Goal: Transaction & Acquisition: Purchase product/service

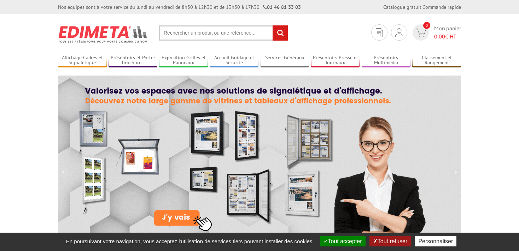
click at [185, 33] on input "text" at bounding box center [223, 32] width 129 height 15
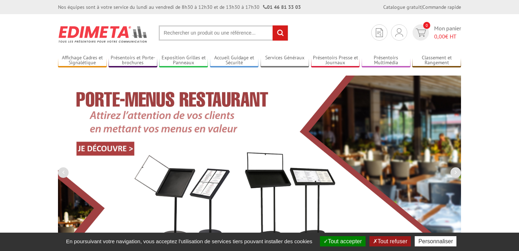
click at [206, 35] on input "text" at bounding box center [223, 32] width 129 height 15
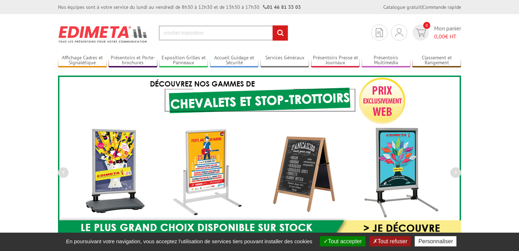
type input "crochet exposition"
click at [273, 25] on input "rechercher" at bounding box center [280, 32] width 15 height 15
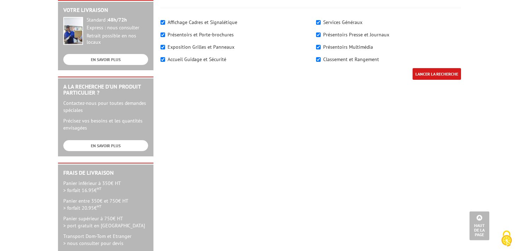
scroll to position [107, 0]
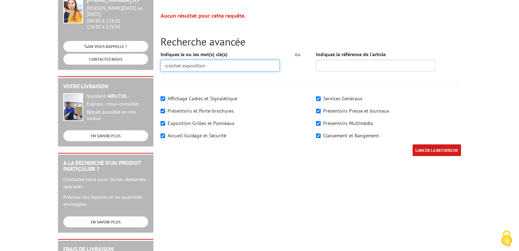
drag, startPoint x: 224, startPoint y: 67, endPoint x: 182, endPoint y: 69, distance: 42.1
click at [182, 69] on input "crochet exposition" at bounding box center [219, 66] width 119 height 12
type input "crochet"
drag, startPoint x: 438, startPoint y: 145, endPoint x: 437, endPoint y: 152, distance: 7.4
click at [438, 148] on input "LANCER LA RECHERCHE" at bounding box center [436, 151] width 48 height 12
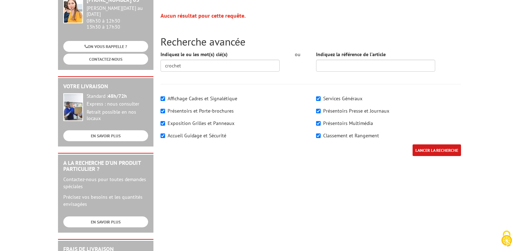
click at [439, 148] on input "LANCER LA RECHERCHE" at bounding box center [436, 151] width 48 height 12
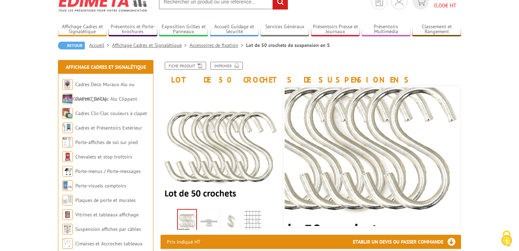
scroll to position [75, 0]
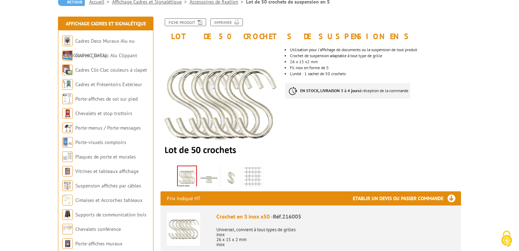
click at [461, 80] on div "Utilisation pour l'affichage de documents ou la suspension de tout produit Croc…" at bounding box center [375, 73] width 181 height 65
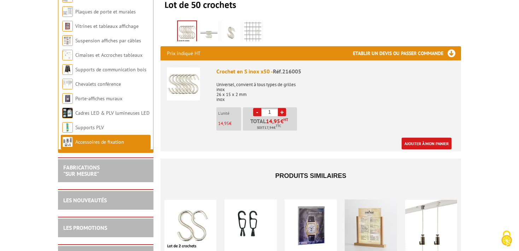
scroll to position [224, 0]
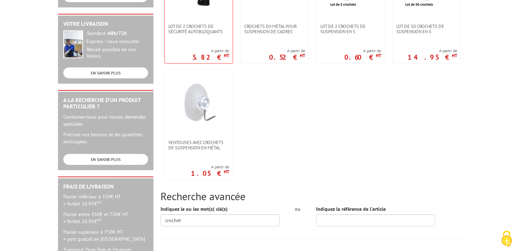
scroll to position [187, 0]
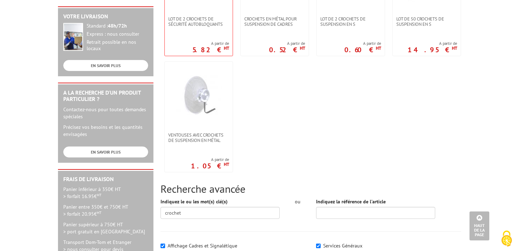
click at [17, 62] on body "Nos équipes sont à votre service du lundi au vendredi de 8h30 à 12h30 et de 13h…" at bounding box center [259, 146] width 519 height 666
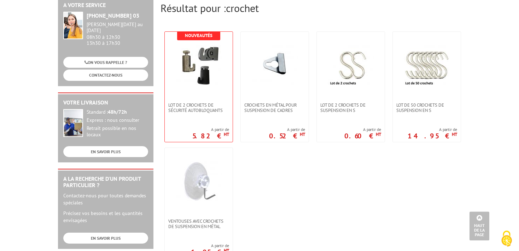
scroll to position [75, 0]
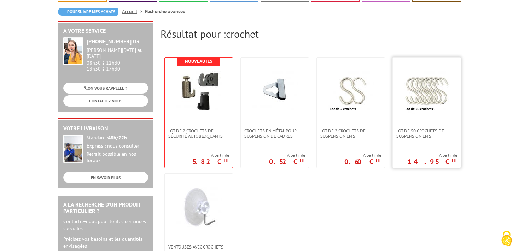
click at [419, 103] on img at bounding box center [427, 91] width 46 height 46
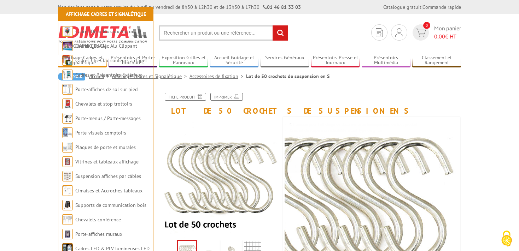
scroll to position [149, 0]
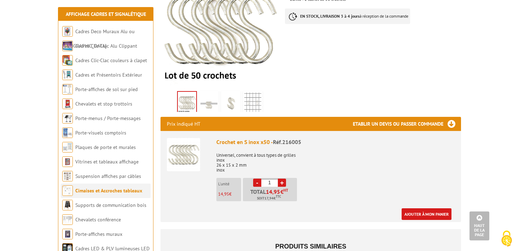
click at [107, 192] on link "Cimaises et Accroches tableaux" at bounding box center [108, 191] width 67 height 6
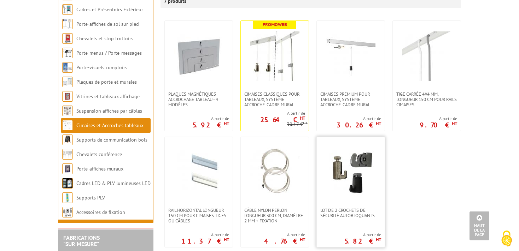
scroll to position [149, 0]
click at [344, 208] on span "Lot de 2 crochets de sécurité autobloquants" at bounding box center [350, 213] width 61 height 11
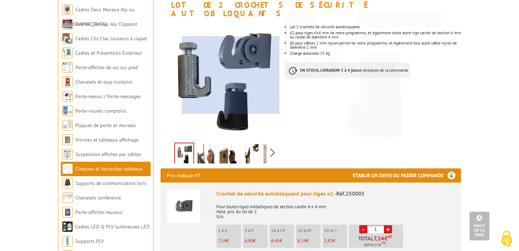
scroll to position [75, 0]
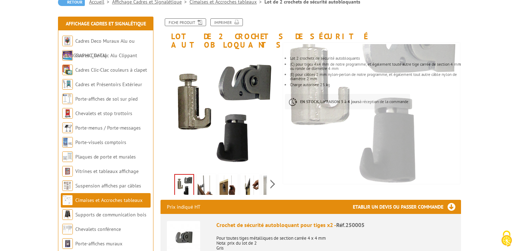
click at [209, 176] on img at bounding box center [206, 187] width 17 height 22
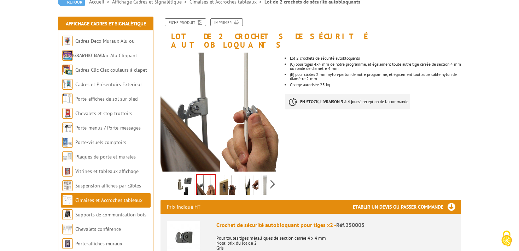
click at [232, 176] on img at bounding box center [228, 187] width 17 height 22
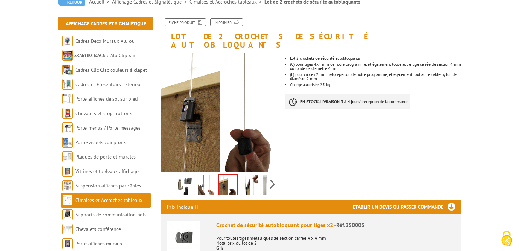
click at [255, 176] on img at bounding box center [249, 187] width 17 height 22
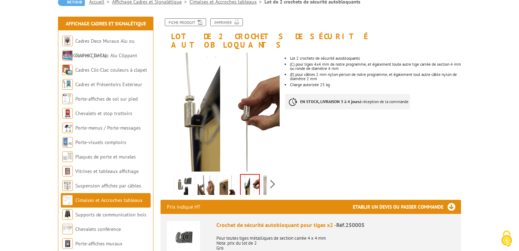
click at [265, 176] on img at bounding box center [271, 187] width 17 height 22
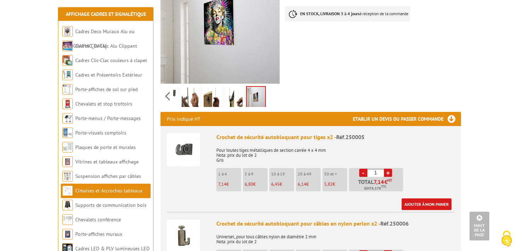
scroll to position [149, 0]
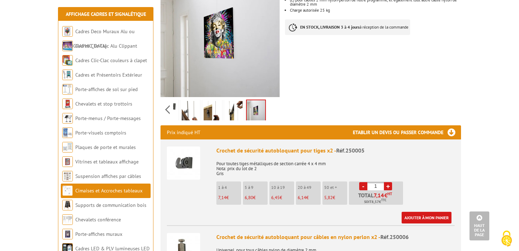
click at [233, 101] on img at bounding box center [234, 112] width 17 height 22
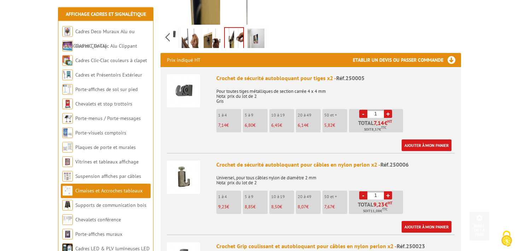
scroll to position [224, 0]
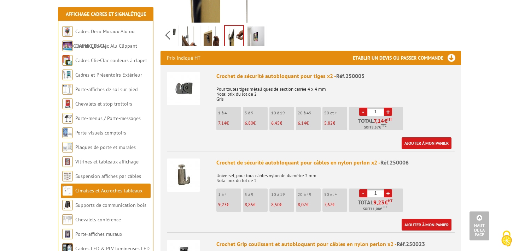
click at [389, 108] on link "+" at bounding box center [388, 112] width 8 height 8
click at [390, 108] on link "+" at bounding box center [388, 112] width 8 height 8
type input "5"
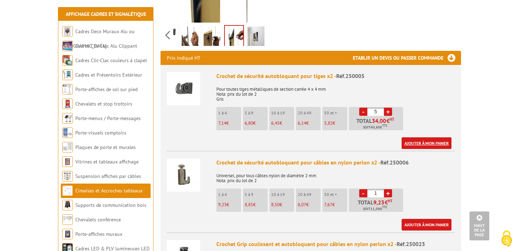
click at [426, 137] on link "Ajouter à mon panier" at bounding box center [427, 143] width 50 height 12
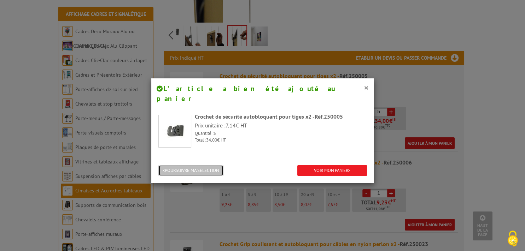
click at [198, 165] on button "POURSUIVRE MA SÉLECTION" at bounding box center [190, 171] width 65 height 12
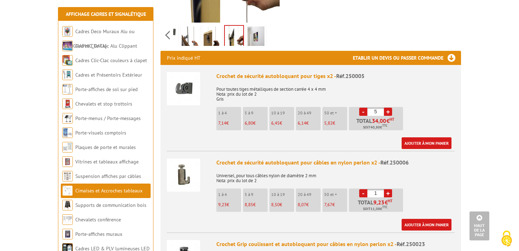
click at [388, 189] on link "+" at bounding box center [388, 193] width 8 height 8
type input "5"
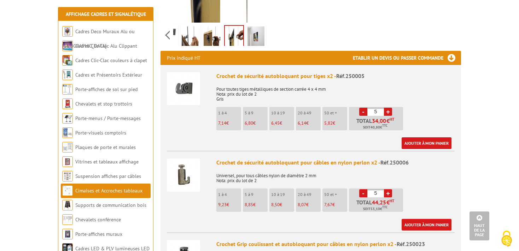
click at [361, 108] on link "-" at bounding box center [363, 112] width 8 height 8
type input "4"
click at [388, 189] on link "+" at bounding box center [388, 193] width 8 height 8
type input "6"
drag, startPoint x: 359, startPoint y: 106, endPoint x: 364, endPoint y: 103, distance: 6.2
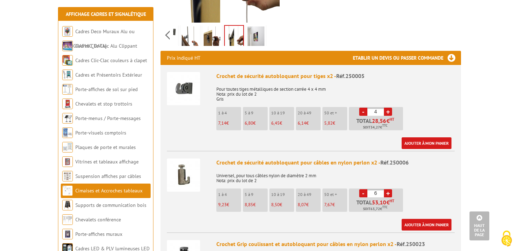
click at [359, 107] on li "- 4 + Total 28,56 € HT Soit 34,27 € TTC" at bounding box center [376, 118] width 54 height 23
click at [364, 108] on link "-" at bounding box center [363, 112] width 8 height 8
type input "3"
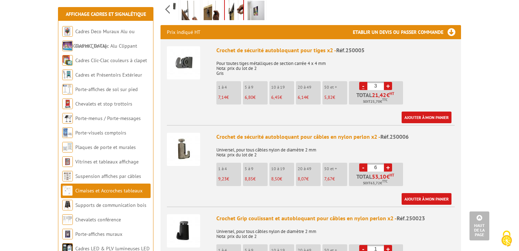
scroll to position [261, 0]
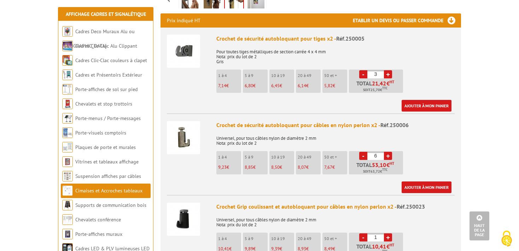
click at [388, 152] on link "+" at bounding box center [388, 156] width 8 height 8
type input "7"
click at [450, 13] on h3 "Etablir un devis ou passer commande" at bounding box center [407, 20] width 108 height 14
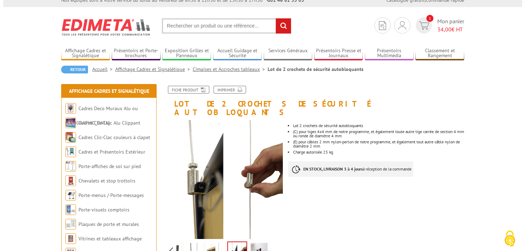
scroll to position [224, 0]
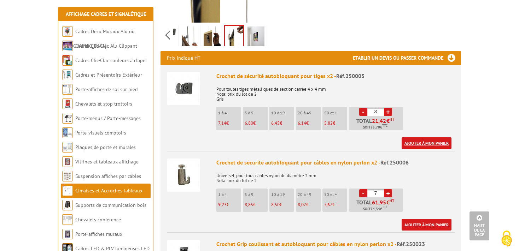
click at [425, 137] on link "Ajouter à mon panier" at bounding box center [427, 143] width 50 height 12
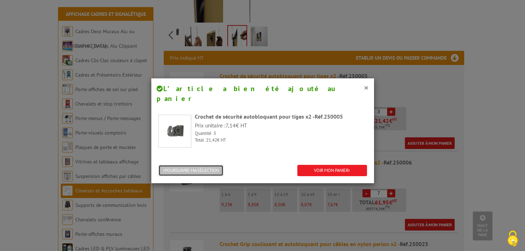
click at [208, 165] on button "POURSUIVRE MA SÉLECTION" at bounding box center [190, 171] width 65 height 12
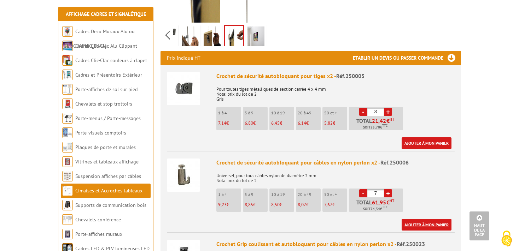
click at [426, 219] on link "Ajouter à mon panier" at bounding box center [427, 225] width 50 height 12
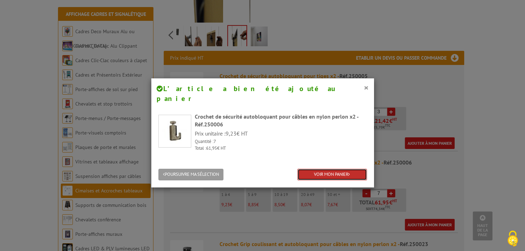
click at [334, 169] on link "VOIR MON PANIER" at bounding box center [332, 175] width 70 height 12
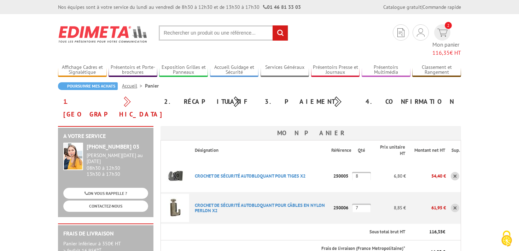
click at [359, 172] on input "8" at bounding box center [361, 176] width 19 height 8
drag, startPoint x: 361, startPoint y: 155, endPoint x: 342, endPoint y: 159, distance: 19.6
click at [352, 172] on input "8" at bounding box center [361, 176] width 19 height 8
type input "3"
click at [378, 170] on p "7,14 €" at bounding box center [388, 176] width 35 height 12
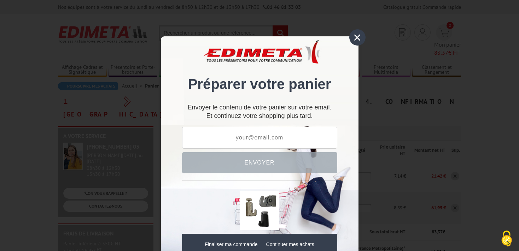
click at [351, 39] on div "×" at bounding box center [357, 37] width 16 height 16
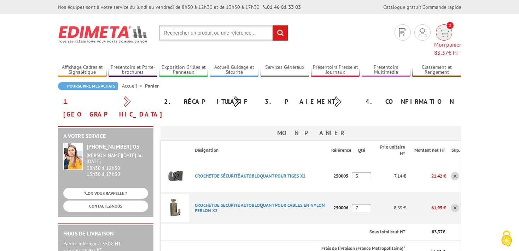
click at [439, 34] on img at bounding box center [444, 33] width 10 height 8
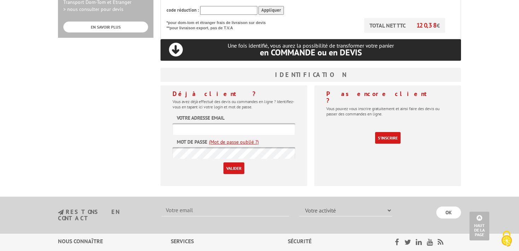
scroll to position [298, 0]
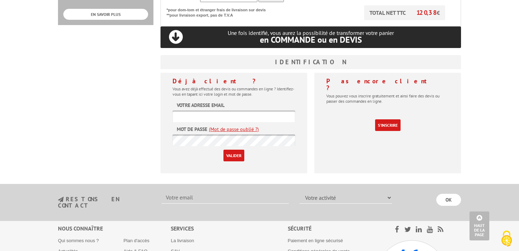
click at [204, 111] on input "text" at bounding box center [233, 117] width 123 height 12
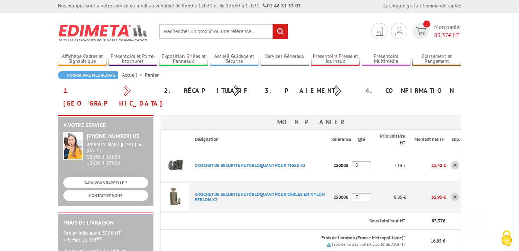
scroll to position [0, 0]
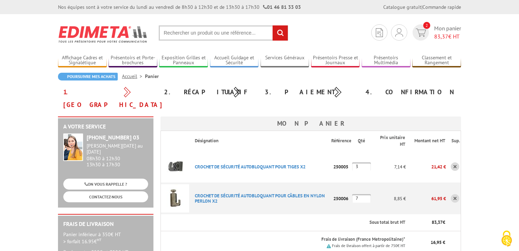
click at [401, 34] on img at bounding box center [399, 32] width 8 height 8
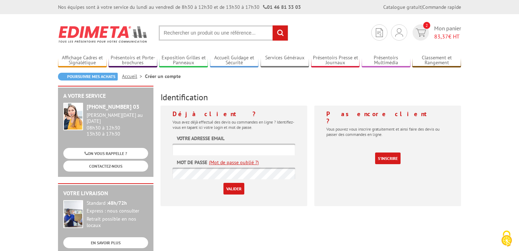
click at [199, 146] on input "text" at bounding box center [233, 150] width 123 height 12
click at [420, 28] on span "2" at bounding box center [420, 32] width 16 height 16
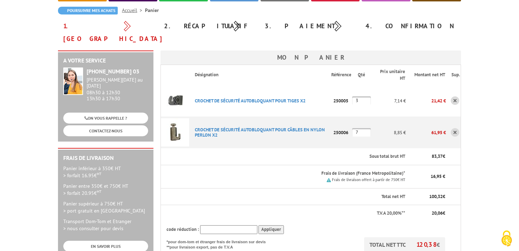
scroll to position [75, 0]
